Goal: Information Seeking & Learning: Learn about a topic

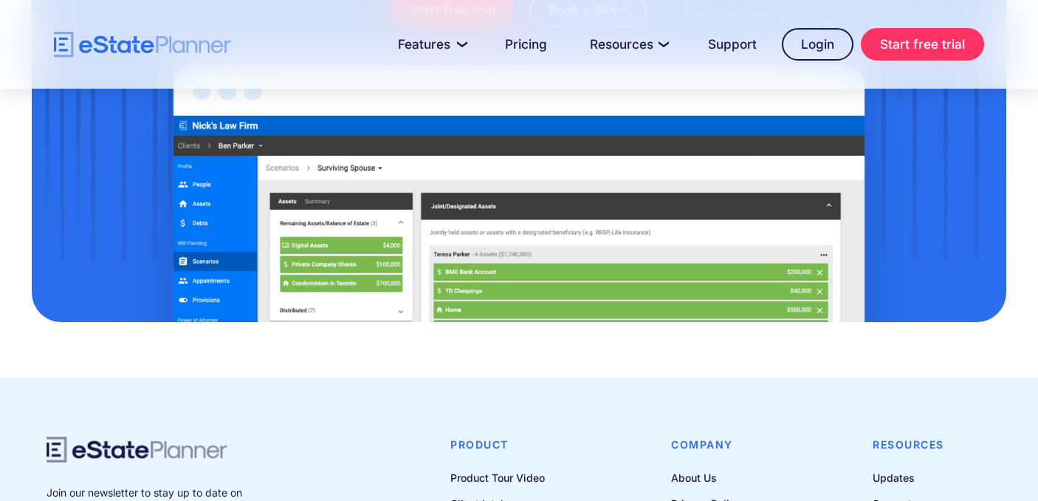
scroll to position [2021, 0]
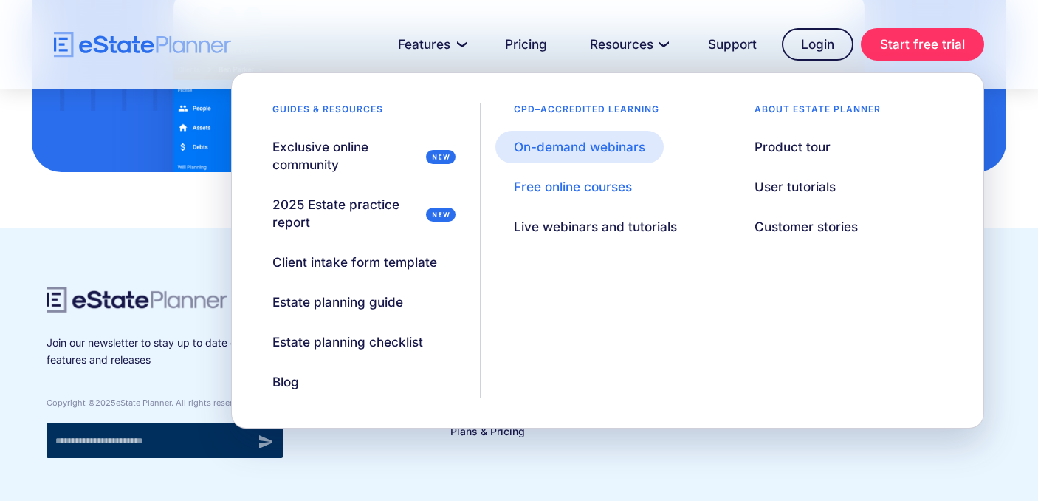
click at [634, 146] on div "On-demand webinars" at bounding box center [579, 147] width 131 height 18
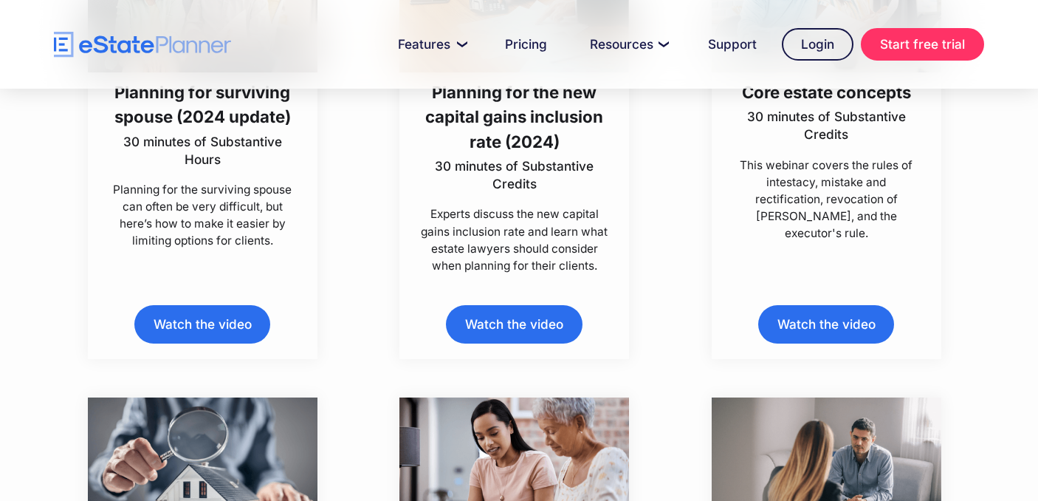
scroll to position [2441, 0]
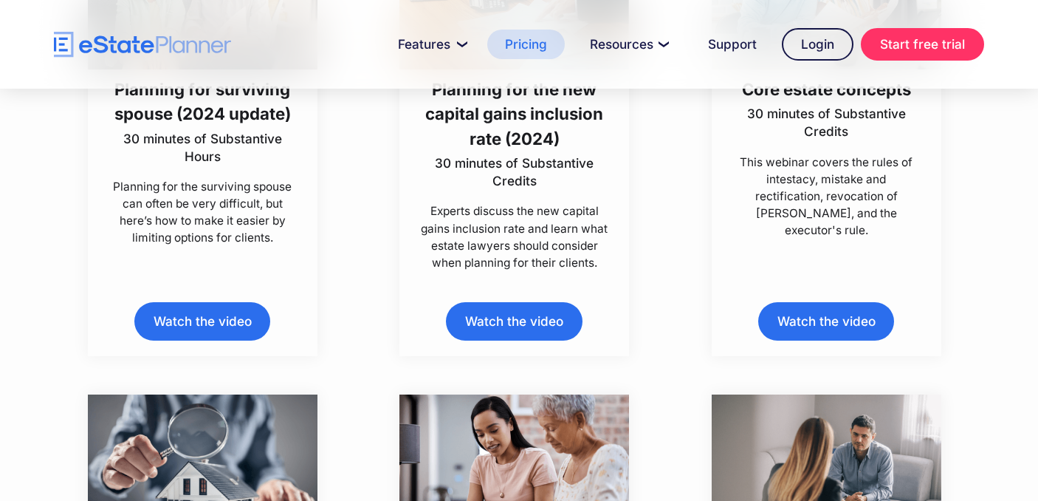
click at [547, 47] on link "Pricing" at bounding box center [526, 45] width 78 height 30
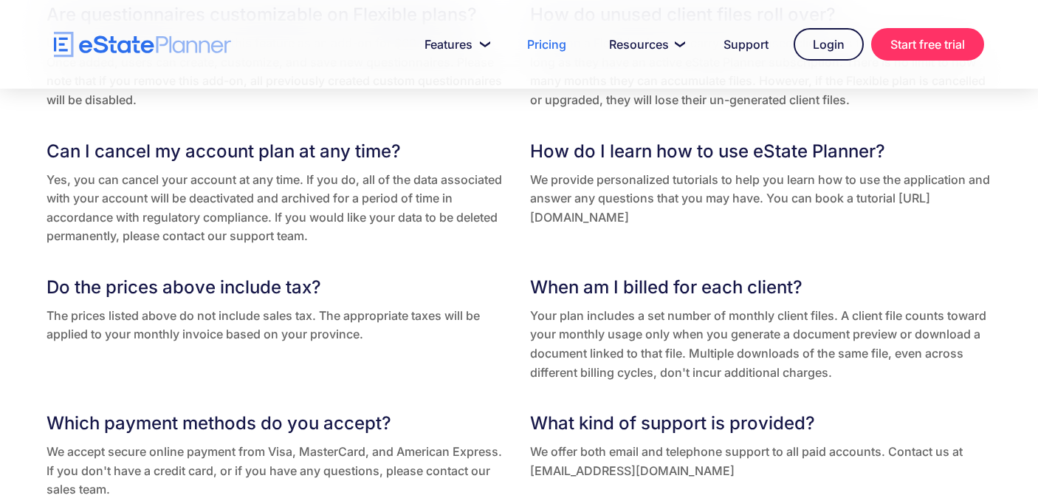
scroll to position [2935, 0]
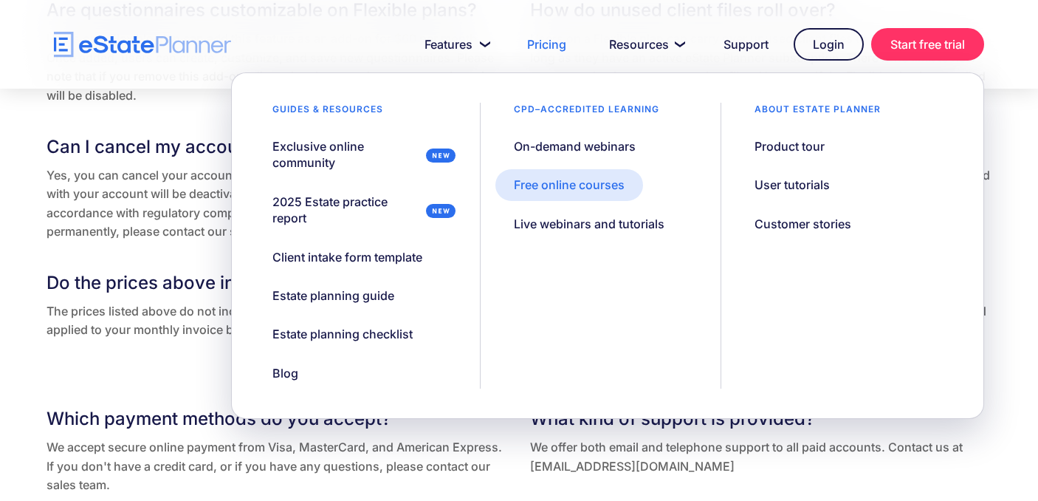
click at [614, 176] on div "Free online courses" at bounding box center [569, 184] width 111 height 16
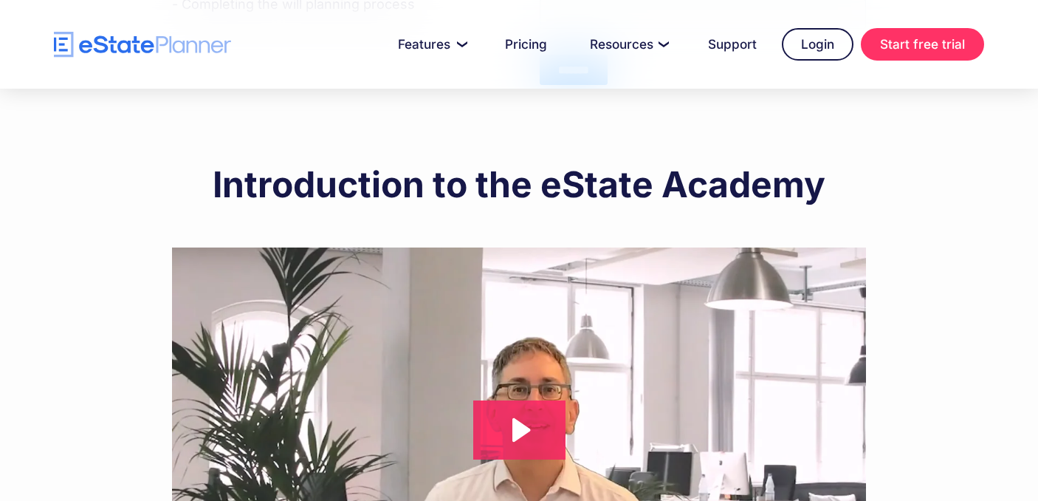
scroll to position [914, 0]
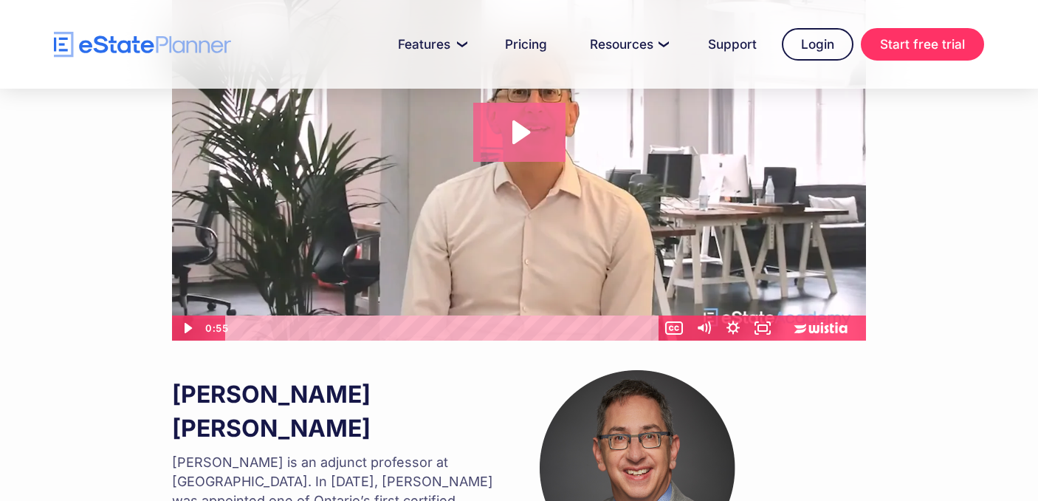
click at [531, 148] on icon "Play Video: Introduction to eState Academy" at bounding box center [519, 132] width 92 height 59
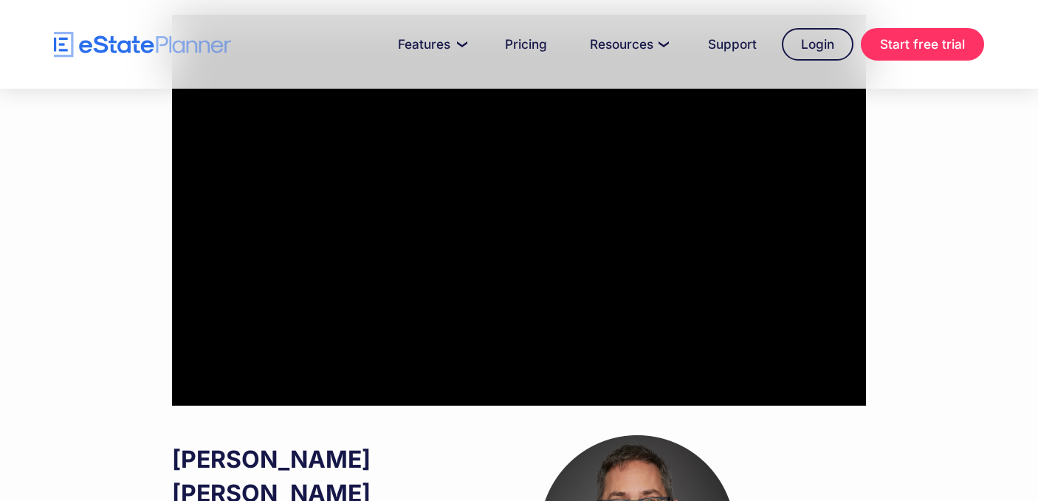
scroll to position [842, 0]
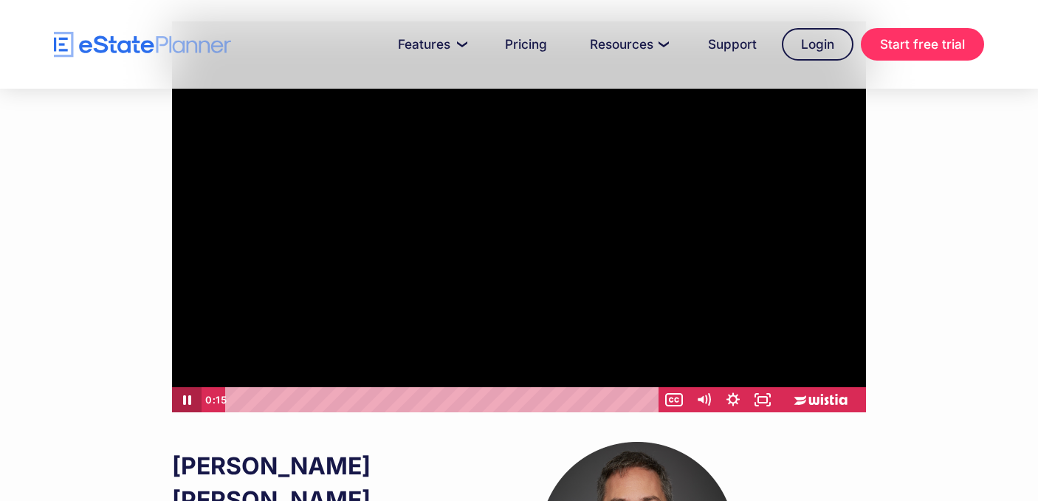
click at [185, 412] on icon "Pause" at bounding box center [187, 399] width 30 height 25
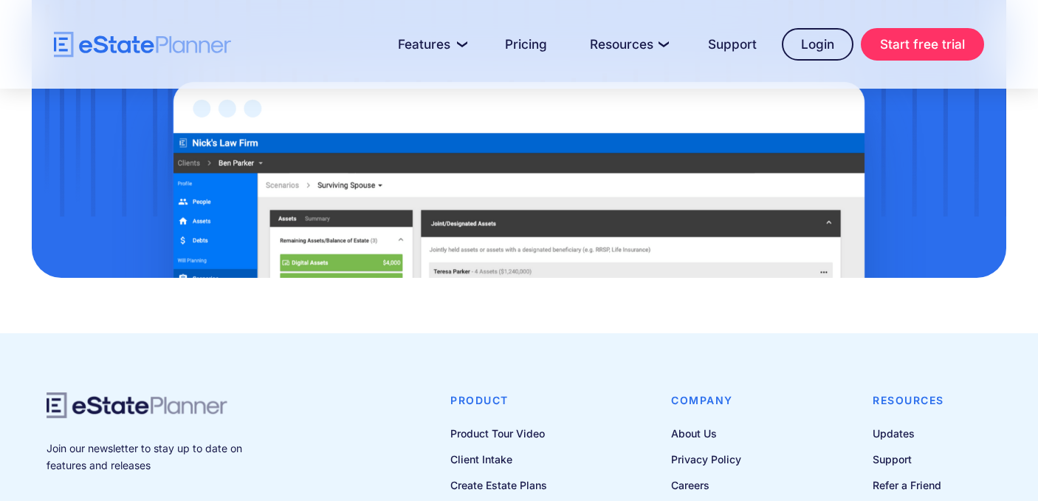
scroll to position [2021, 0]
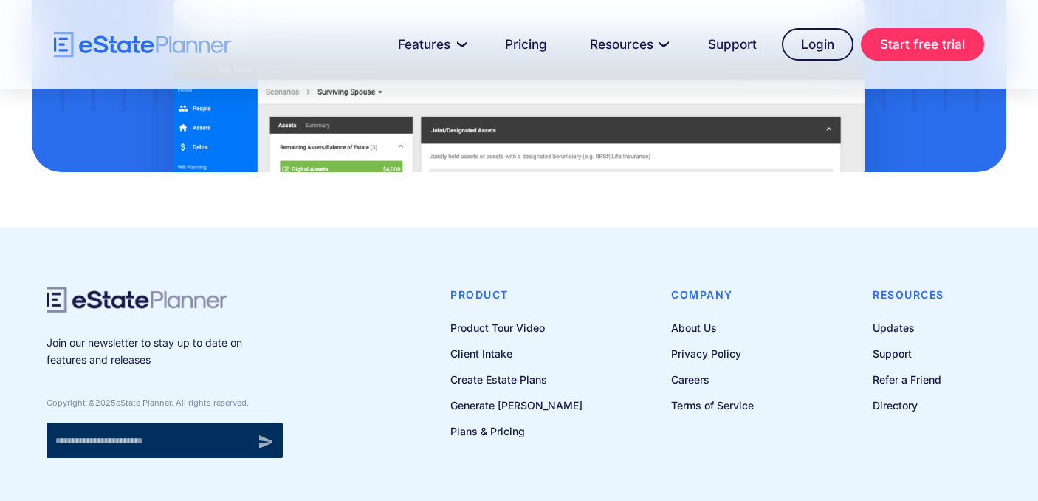
drag, startPoint x: 233, startPoint y: 277, endPoint x: 69, endPoint y: 273, distance: 164.0
click at [69, 287] on div "Join our newsletter to stay up to date on features and releases Copyright © 202…" at bounding box center [165, 372] width 236 height 171
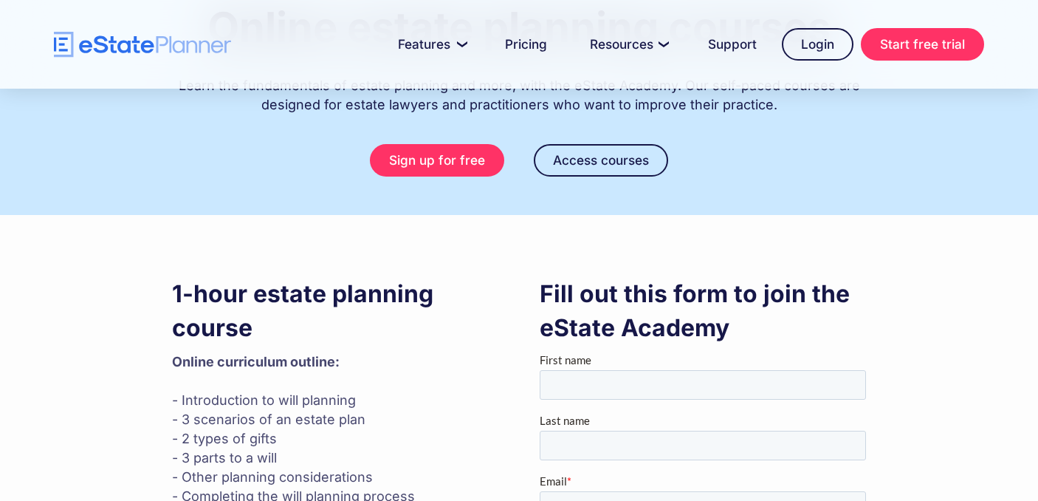
scroll to position [0, 0]
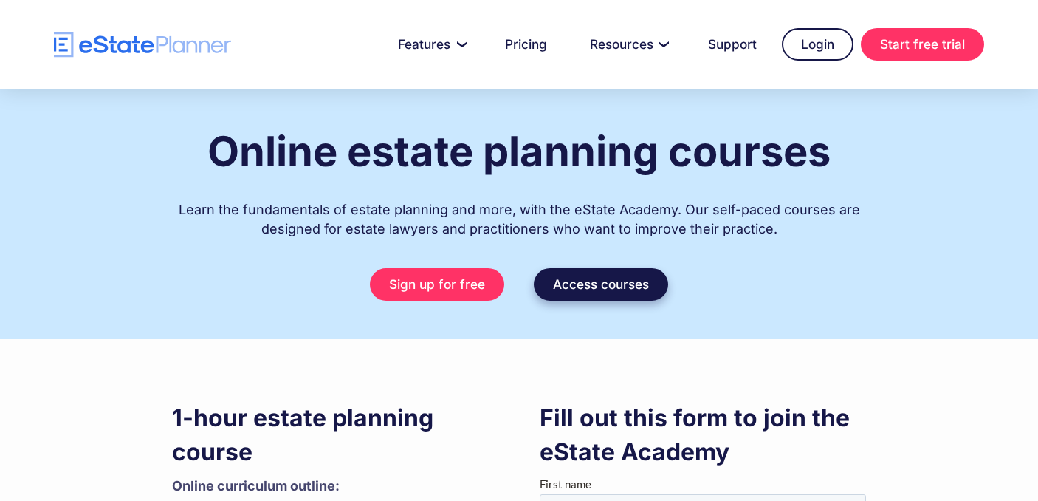
click at [622, 298] on link "Access courses" at bounding box center [601, 284] width 134 height 32
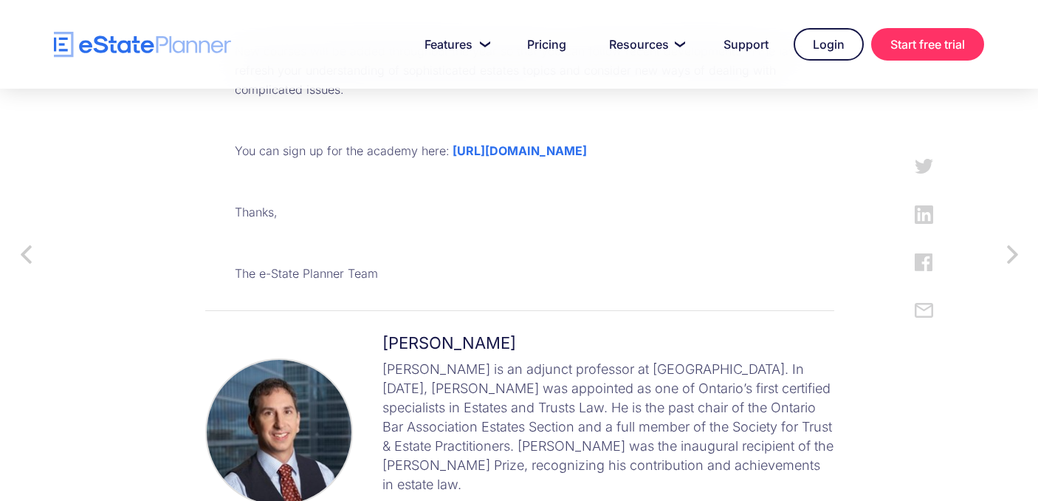
scroll to position [949, 0]
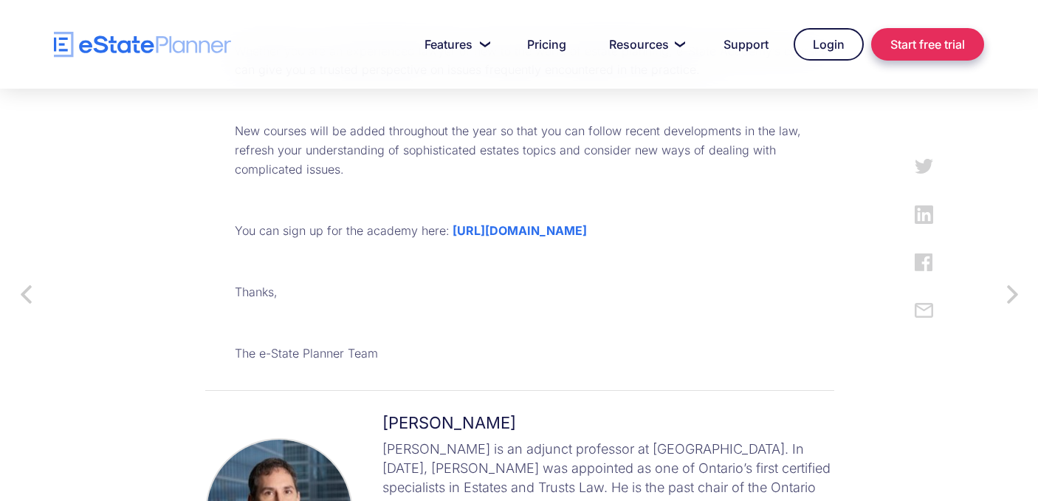
click at [953, 42] on link "Start free trial" at bounding box center [927, 44] width 113 height 32
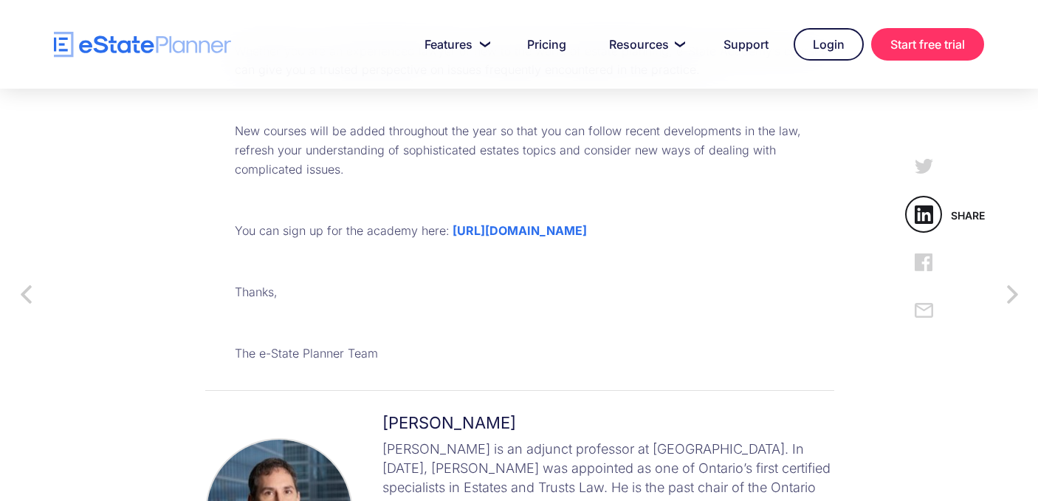
click at [930, 212] on div "Share" at bounding box center [923, 214] width 37 height 37
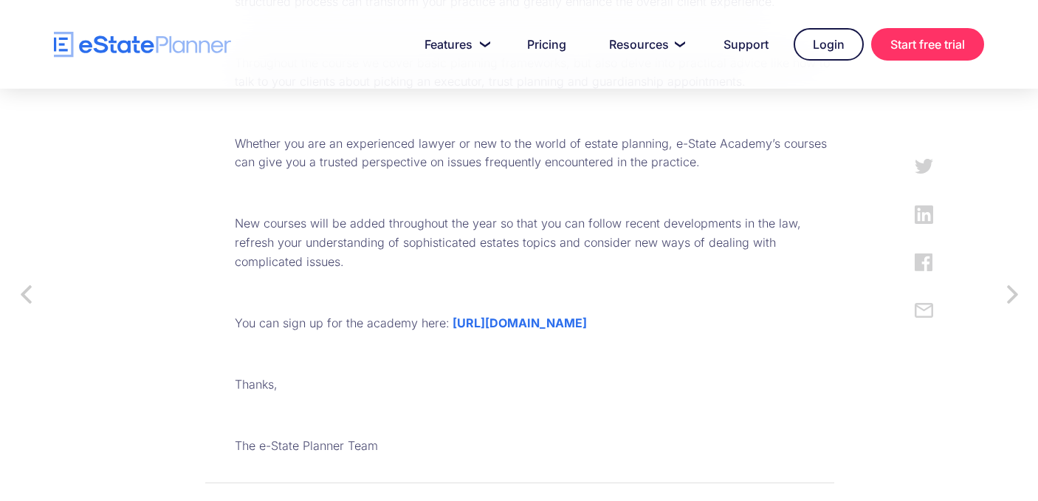
scroll to position [871, 0]
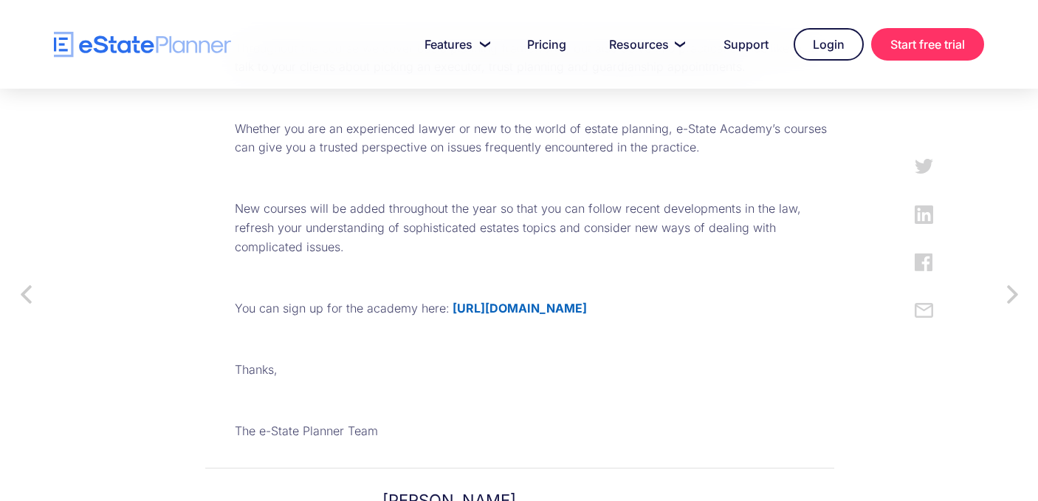
click at [587, 303] on strong "https://academy.e-stateplanner.com/p/estate-planning-basics" at bounding box center [520, 308] width 134 height 15
